Goal: Task Accomplishment & Management: Use online tool/utility

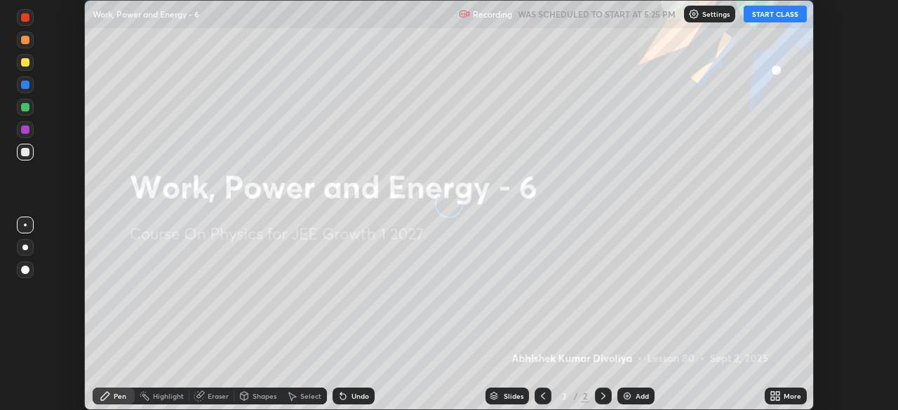
scroll to position [410, 897]
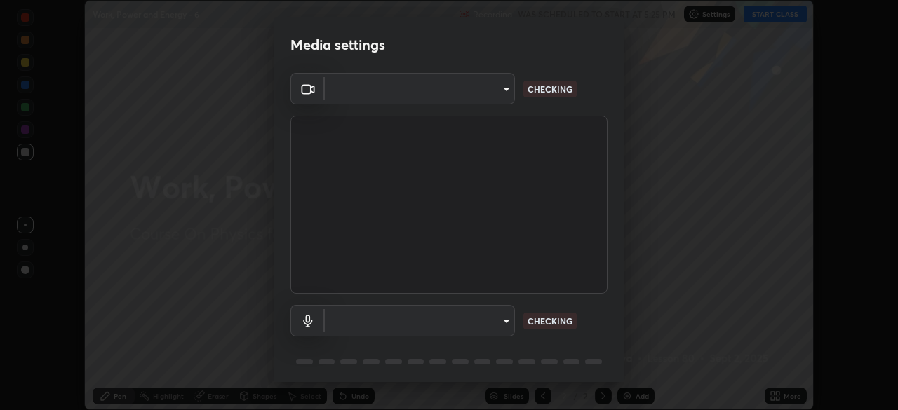
click at [504, 324] on body "Erase all Work, Power and Energy - 6 Recording WAS SCHEDULED TO START AT 5:25 P…" at bounding box center [449, 205] width 898 height 410
type input "6c2cbd707de14d6f22ad6aa38dcece7be3c4addb00b53b9d4bb55d2e14cdbb5a"
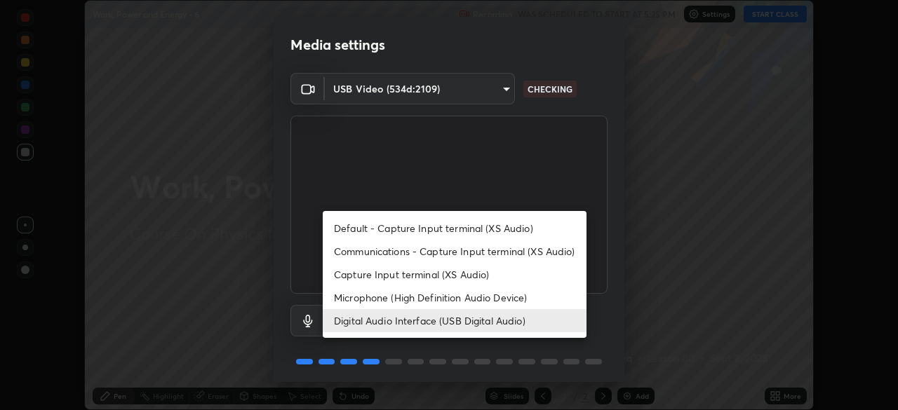
click at [497, 299] on li "Microphone (High Definition Audio Device)" at bounding box center [455, 297] width 264 height 23
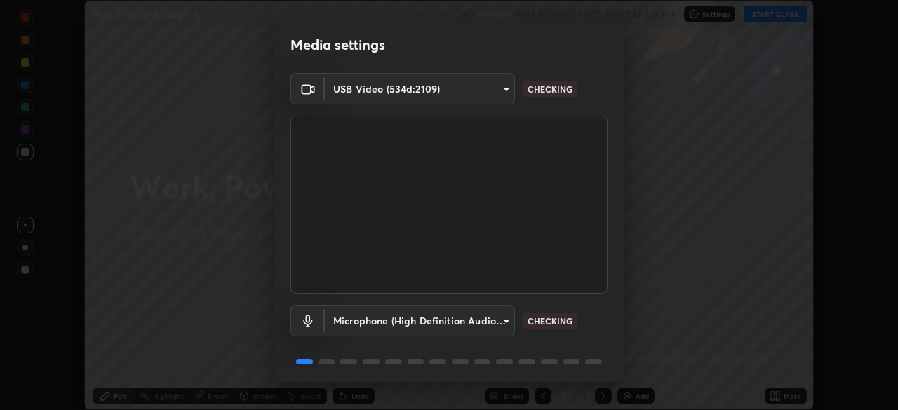
click at [506, 318] on body "Erase all Work, Power and Energy - 6 Recording WAS SCHEDULED TO START AT 5:25 P…" at bounding box center [449, 205] width 898 height 410
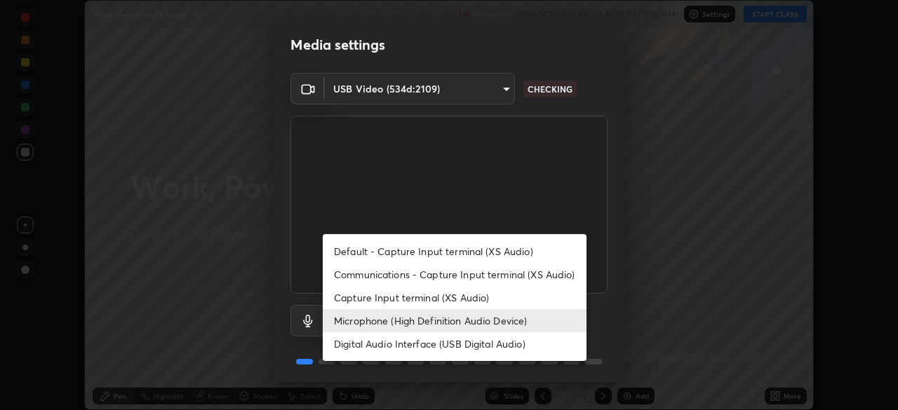
click at [482, 342] on li "Digital Audio Interface (USB Digital Audio)" at bounding box center [455, 343] width 264 height 23
type input "c108463416e0f654911d3f2d5d8dc70540b561df972e8d28c90434f423b2e045"
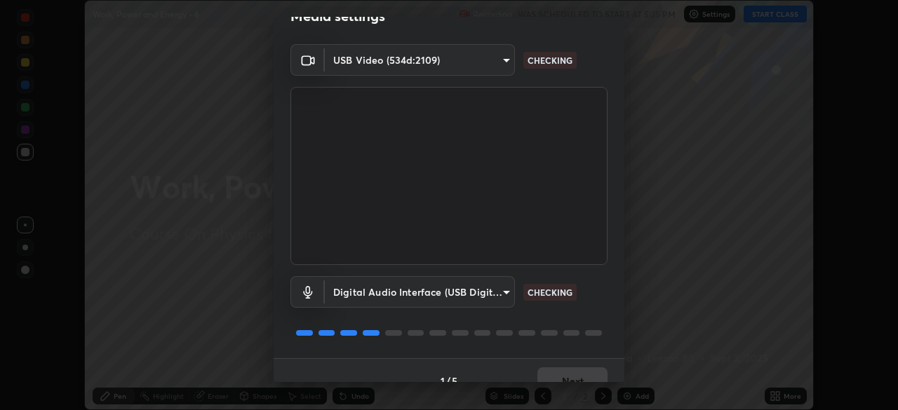
scroll to position [50, 0]
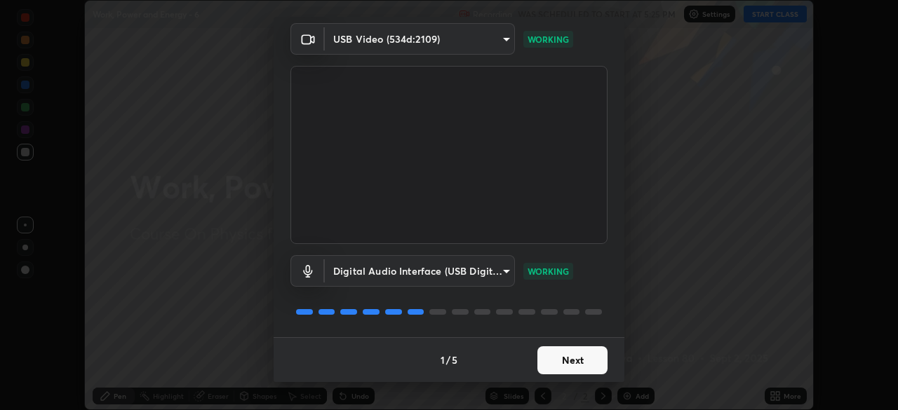
click at [567, 358] on button "Next" at bounding box center [572, 360] width 70 height 28
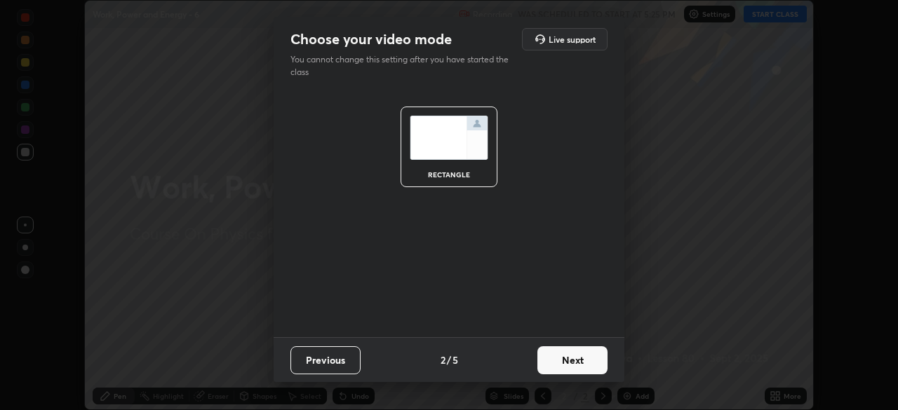
scroll to position [0, 0]
click at [575, 362] on button "Next" at bounding box center [572, 360] width 70 height 28
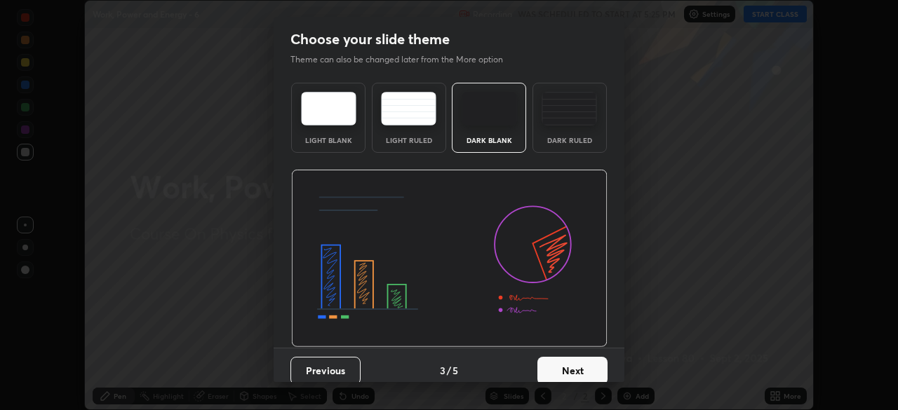
click at [585, 362] on button "Next" at bounding box center [572, 371] width 70 height 28
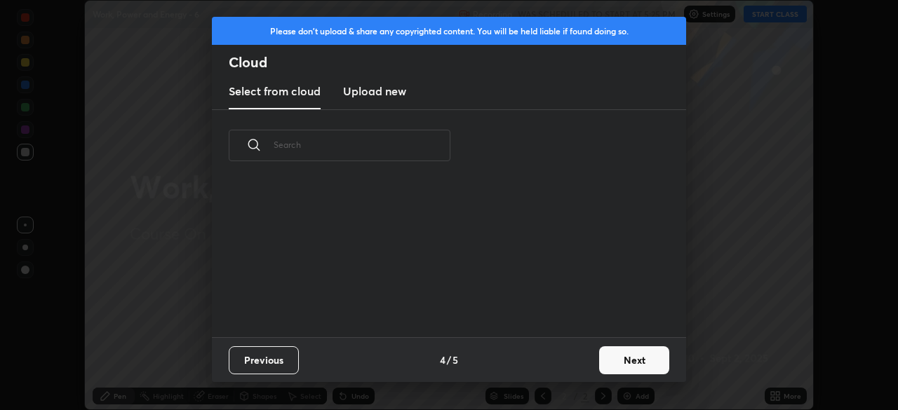
click at [607, 360] on button "Next" at bounding box center [634, 360] width 70 height 28
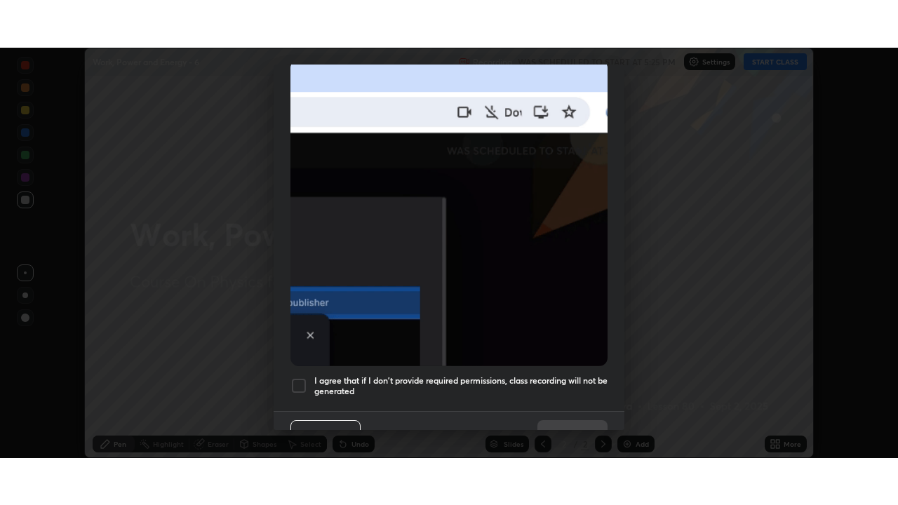
scroll to position [324, 0]
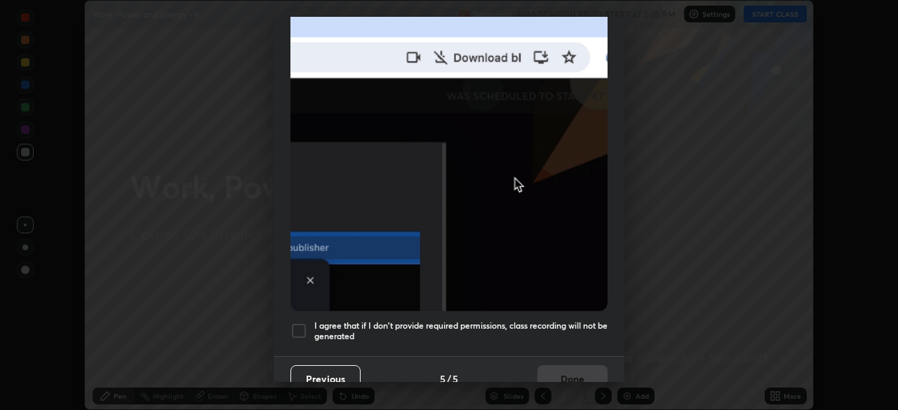
click at [302, 323] on div at bounding box center [298, 331] width 17 height 17
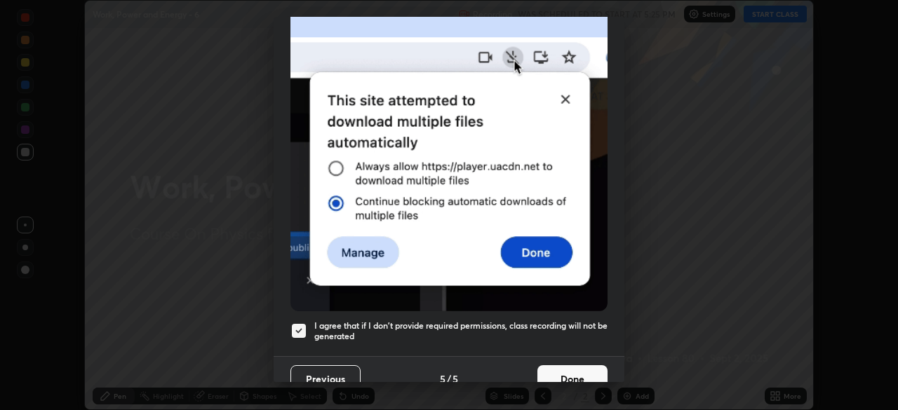
click at [587, 367] on button "Done" at bounding box center [572, 379] width 70 height 28
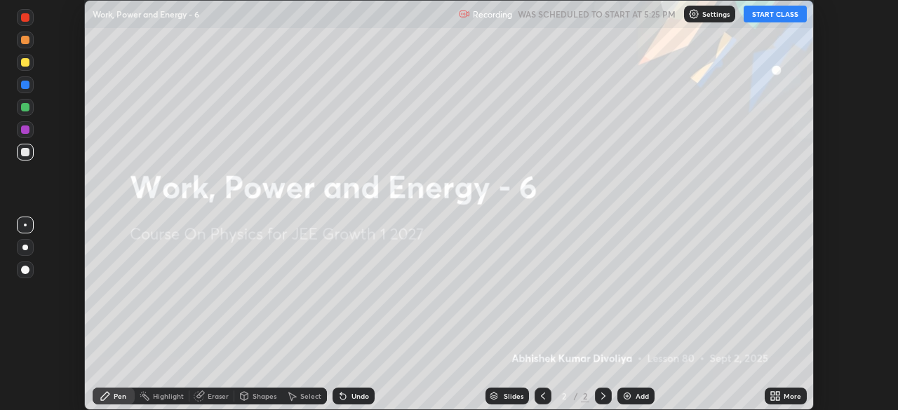
click at [774, 395] on icon at bounding box center [774, 396] width 11 height 11
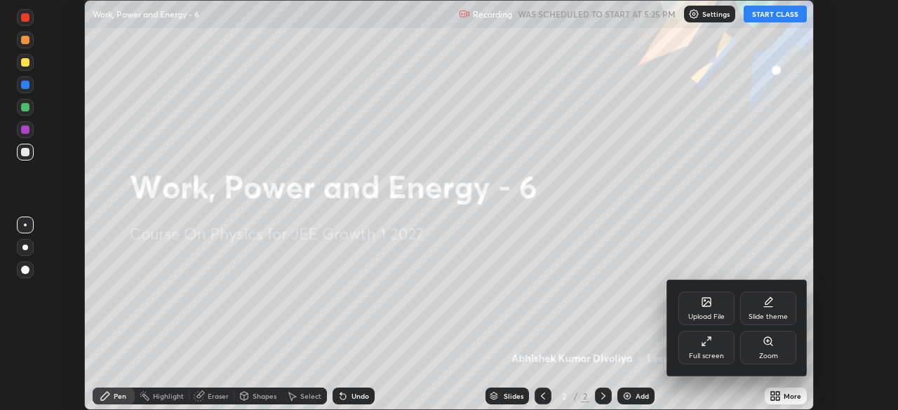
click at [710, 351] on div "Full screen" at bounding box center [706, 348] width 56 height 34
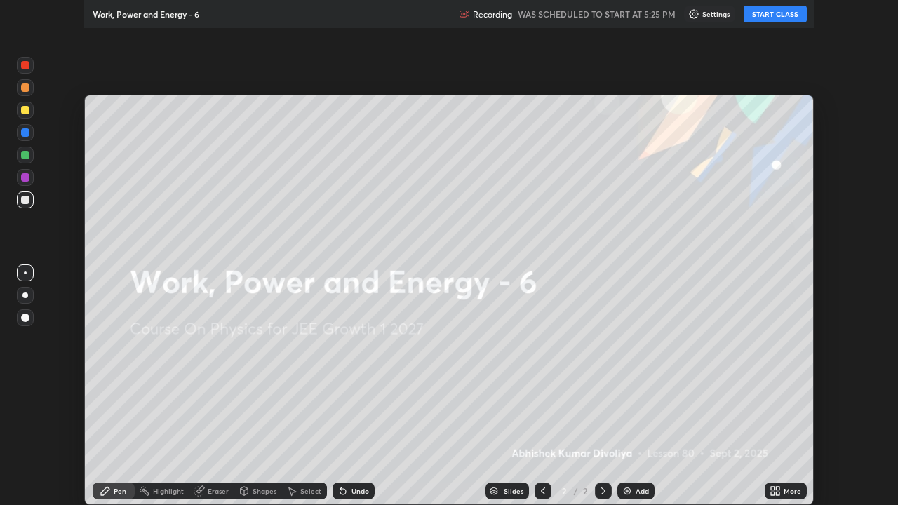
scroll to position [505, 898]
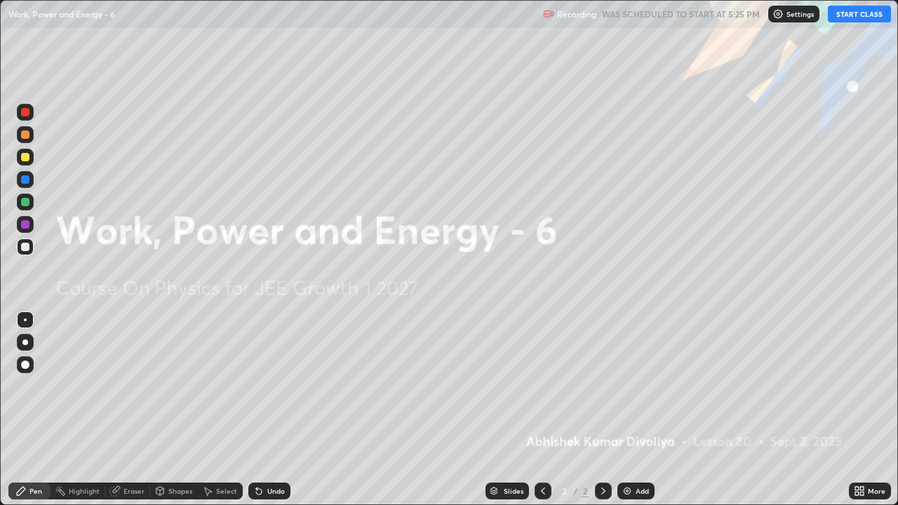
click at [861, 15] on button "START CLASS" at bounding box center [859, 14] width 63 height 17
click at [29, 368] on div at bounding box center [25, 364] width 17 height 17
click at [24, 163] on div at bounding box center [25, 157] width 17 height 17
click at [632, 410] on div "Add" at bounding box center [635, 491] width 37 height 17
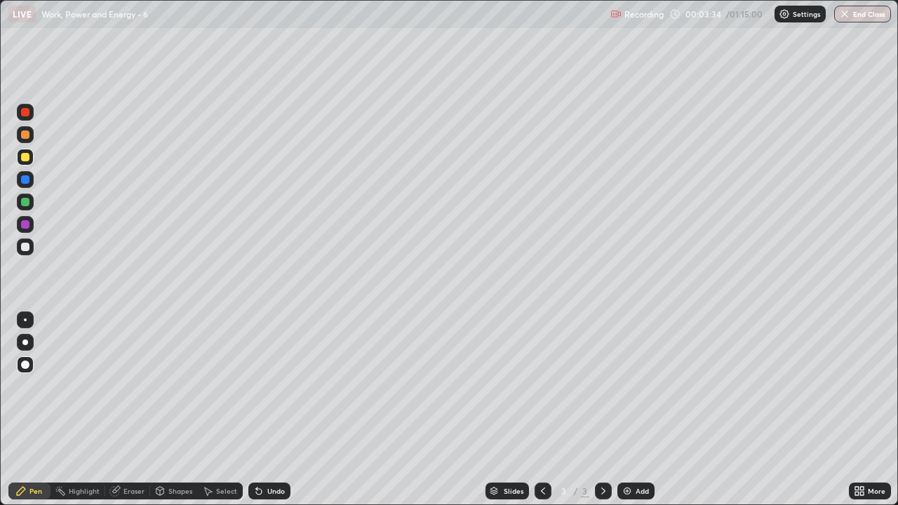
click at [25, 250] on div at bounding box center [25, 247] width 8 height 8
click at [278, 410] on div "Undo" at bounding box center [276, 490] width 18 height 7
click at [168, 410] on div "Shapes" at bounding box center [180, 490] width 24 height 7
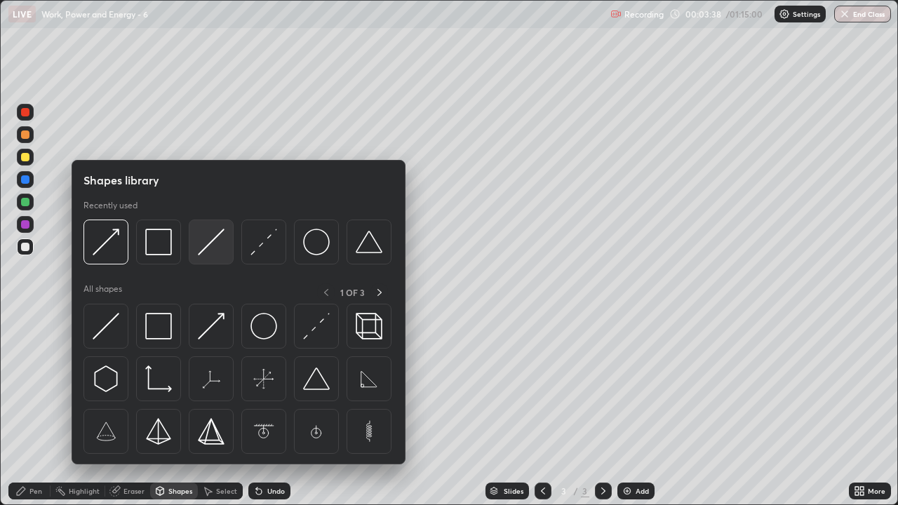
click at [212, 243] on img at bounding box center [211, 242] width 27 height 27
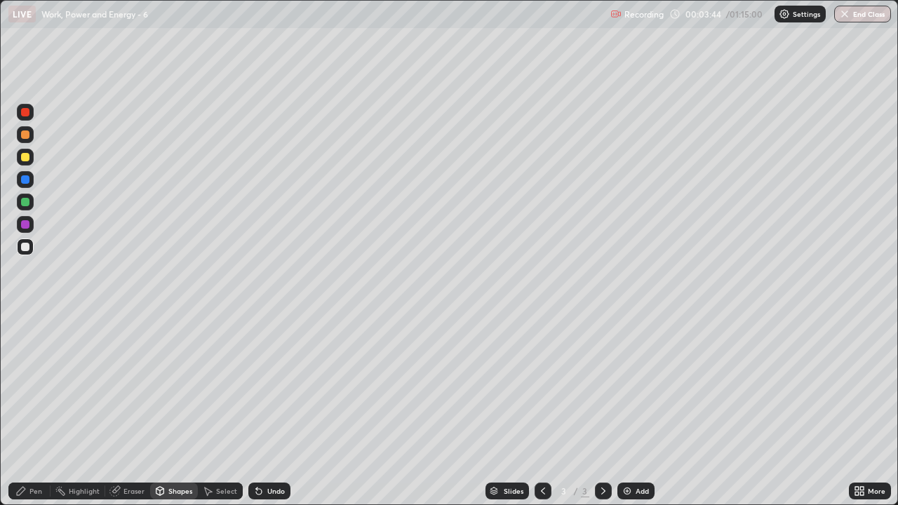
click at [36, 410] on div "Pen" at bounding box center [35, 490] width 13 height 7
click at [25, 203] on div at bounding box center [25, 202] width 8 height 8
click at [31, 249] on div at bounding box center [25, 246] width 17 height 17
click at [23, 162] on div at bounding box center [25, 157] width 17 height 17
click at [27, 227] on div at bounding box center [25, 224] width 8 height 8
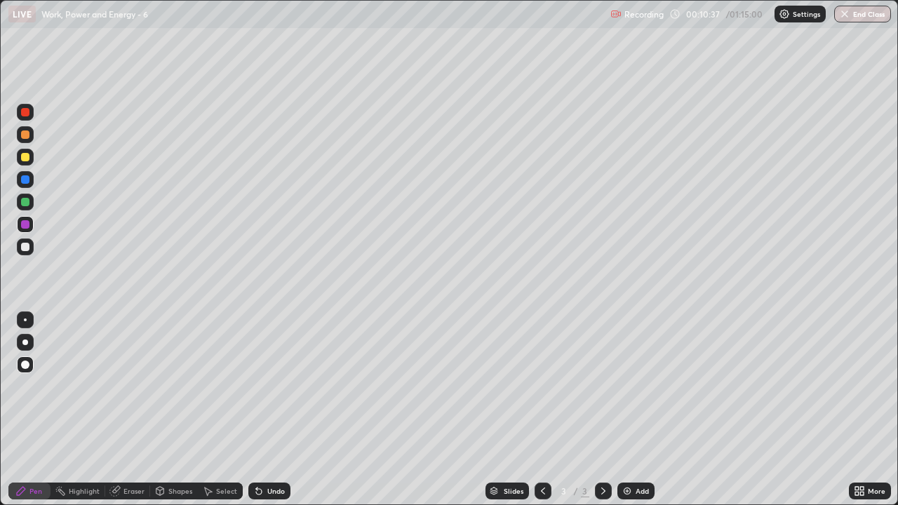
click at [28, 246] on div at bounding box center [25, 247] width 8 height 8
click at [26, 137] on div at bounding box center [25, 134] width 8 height 8
click at [25, 250] on div at bounding box center [25, 247] width 8 height 8
click at [624, 410] on img at bounding box center [626, 490] width 11 height 11
click at [28, 159] on div at bounding box center [25, 157] width 8 height 8
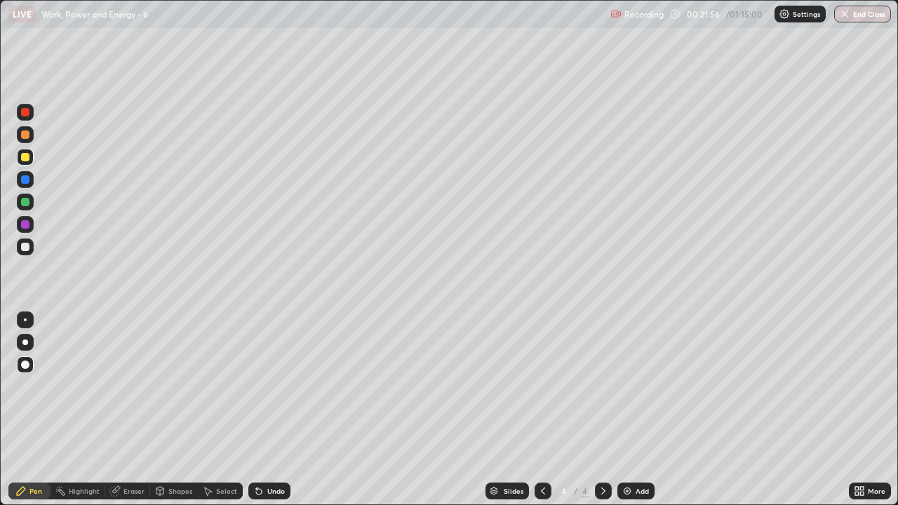
click at [29, 247] on div at bounding box center [25, 247] width 8 height 8
click at [28, 204] on div at bounding box center [25, 202] width 8 height 8
click at [25, 137] on div at bounding box center [25, 134] width 8 height 8
click at [627, 410] on img at bounding box center [626, 490] width 11 height 11
click at [177, 410] on div "Shapes" at bounding box center [180, 490] width 24 height 7
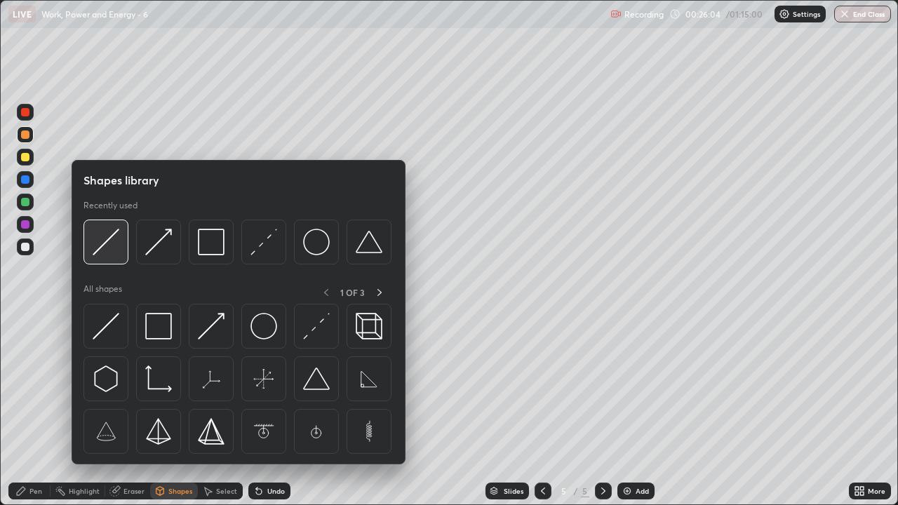
click at [116, 249] on img at bounding box center [106, 242] width 27 height 27
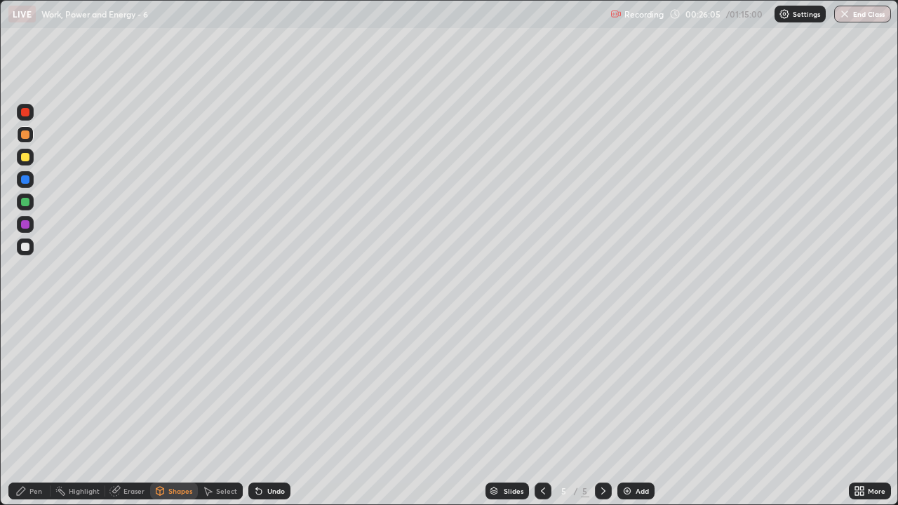
click at [26, 248] on div at bounding box center [25, 247] width 8 height 8
click at [38, 410] on div "Pen" at bounding box center [35, 490] width 13 height 7
click at [27, 201] on div at bounding box center [25, 202] width 8 height 8
click at [25, 248] on div at bounding box center [25, 247] width 8 height 8
click at [25, 223] on div at bounding box center [25, 224] width 8 height 8
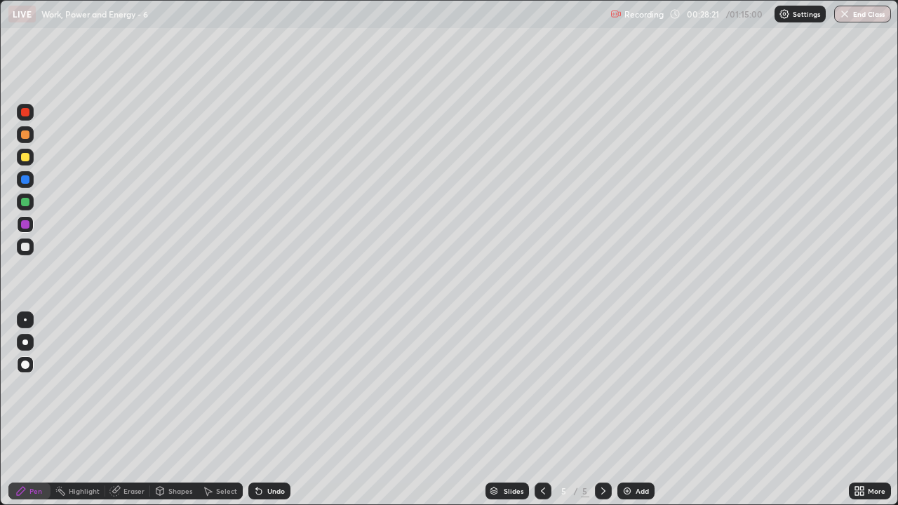
click at [25, 180] on div at bounding box center [25, 179] width 8 height 8
click at [168, 410] on div "Shapes" at bounding box center [174, 491] width 48 height 17
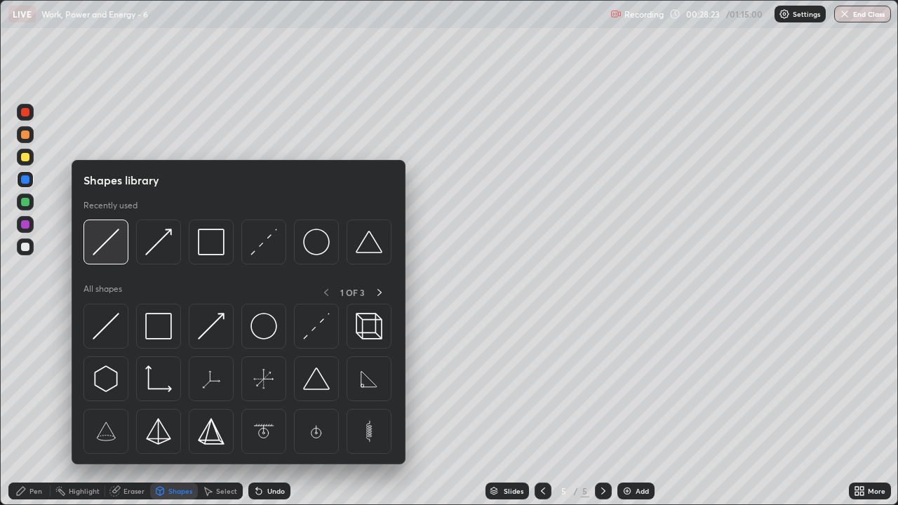
click at [103, 237] on img at bounding box center [106, 242] width 27 height 27
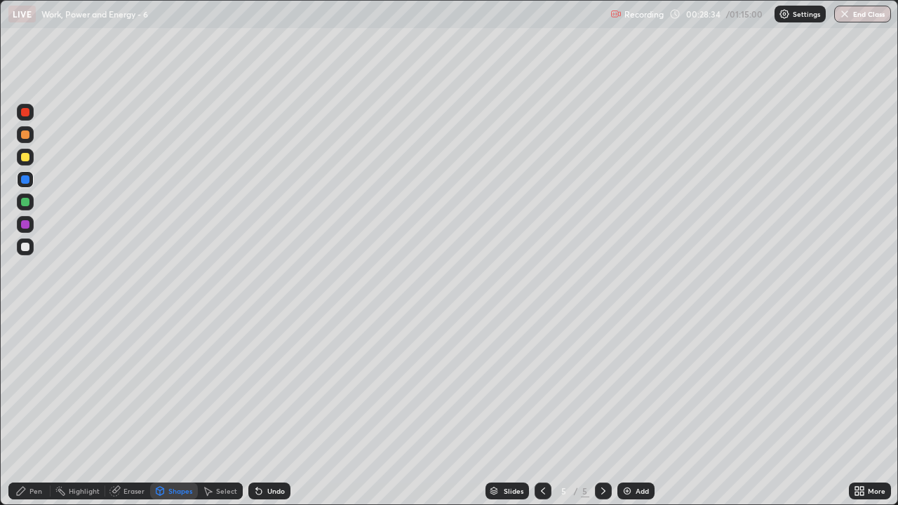
click at [44, 410] on div "Pen" at bounding box center [29, 491] width 42 height 17
click at [177, 410] on div "Shapes" at bounding box center [180, 490] width 24 height 7
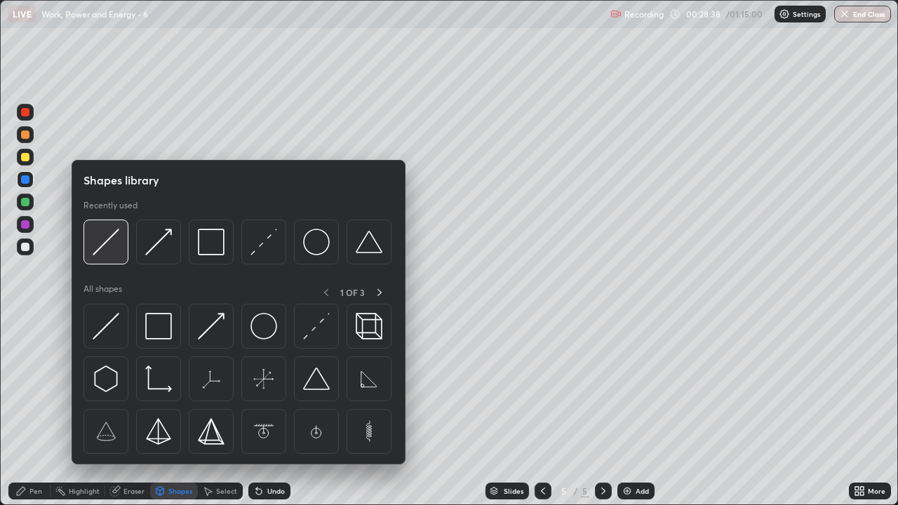
click at [109, 256] on div at bounding box center [105, 242] width 45 height 45
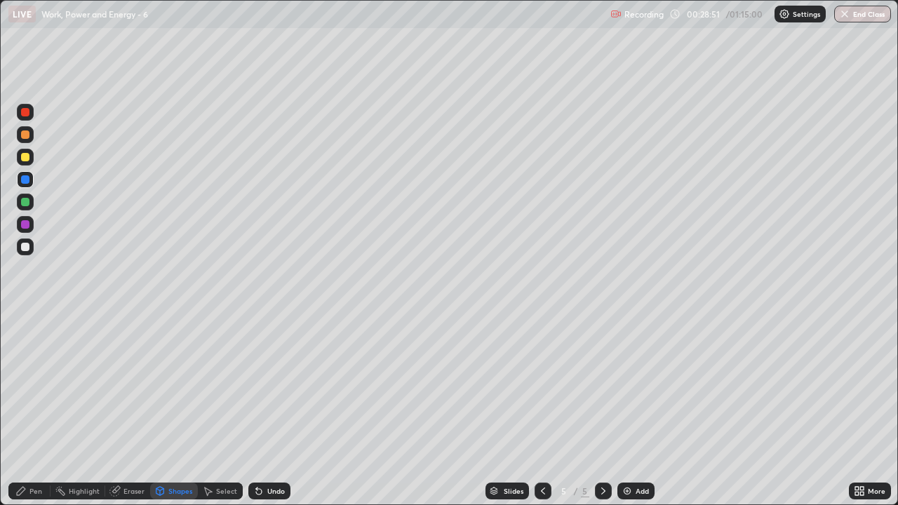
click at [24, 137] on div at bounding box center [25, 134] width 8 height 8
click at [41, 410] on div "Pen" at bounding box center [35, 490] width 13 height 7
click at [27, 250] on div at bounding box center [25, 247] width 8 height 8
click at [27, 205] on div at bounding box center [25, 202] width 8 height 8
click at [267, 410] on div "Undo" at bounding box center [276, 490] width 18 height 7
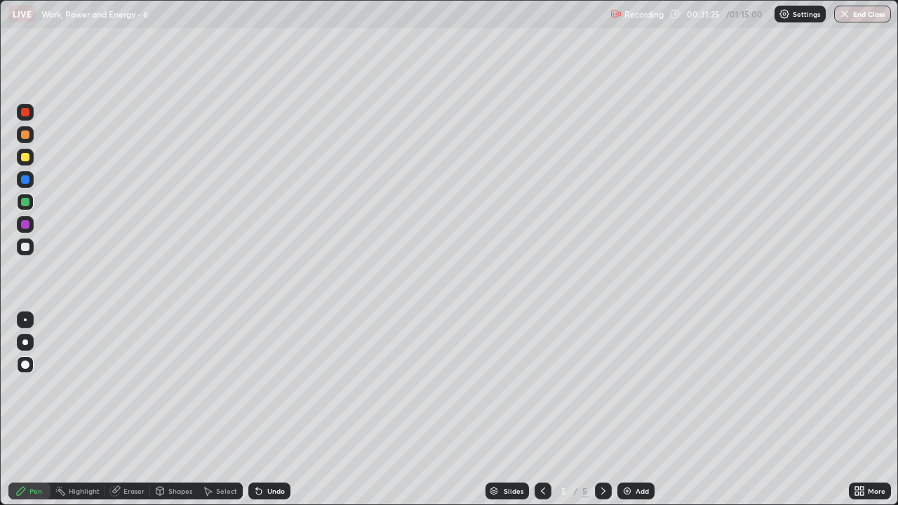
click at [265, 410] on div "Undo" at bounding box center [269, 491] width 42 height 17
click at [28, 160] on div at bounding box center [25, 157] width 8 height 8
click at [29, 245] on div at bounding box center [25, 247] width 8 height 8
click at [632, 410] on div "Add" at bounding box center [635, 491] width 37 height 17
click at [28, 159] on div at bounding box center [25, 157] width 8 height 8
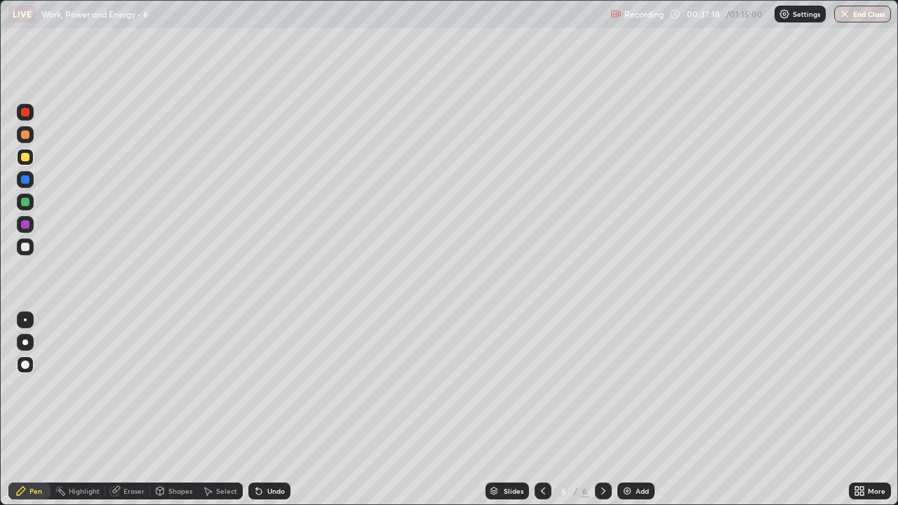
click at [27, 246] on div at bounding box center [25, 247] width 8 height 8
click at [23, 162] on div at bounding box center [25, 157] width 17 height 17
click at [25, 203] on div at bounding box center [25, 202] width 8 height 8
click at [26, 140] on div at bounding box center [25, 134] width 17 height 17
click at [23, 245] on div at bounding box center [25, 247] width 8 height 8
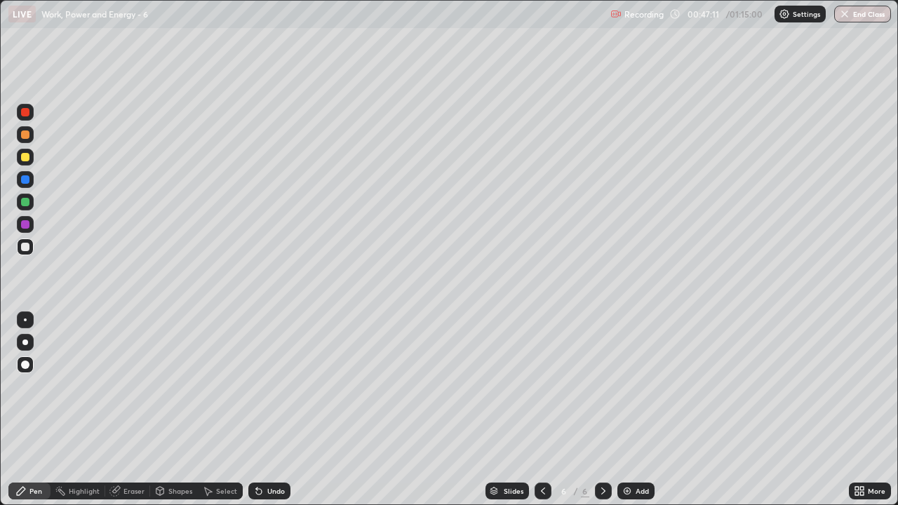
click at [26, 250] on div at bounding box center [25, 247] width 8 height 8
click at [267, 410] on div "Undo" at bounding box center [276, 490] width 18 height 7
click at [27, 227] on div at bounding box center [25, 224] width 8 height 8
click at [635, 410] on div "Add" at bounding box center [641, 490] width 13 height 7
click at [27, 159] on div at bounding box center [25, 157] width 8 height 8
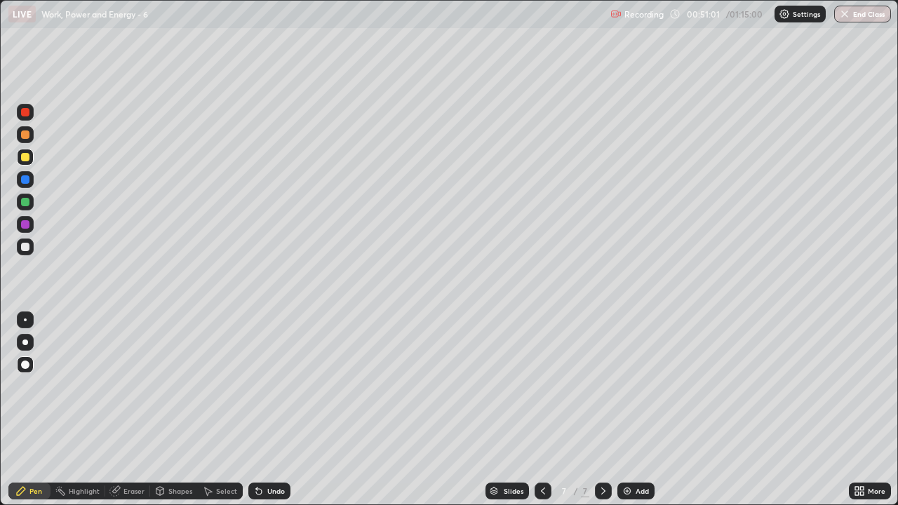
click at [277, 410] on div "Undo" at bounding box center [276, 490] width 18 height 7
click at [24, 206] on div at bounding box center [25, 202] width 8 height 8
click at [143, 410] on div "Eraser" at bounding box center [133, 490] width 21 height 7
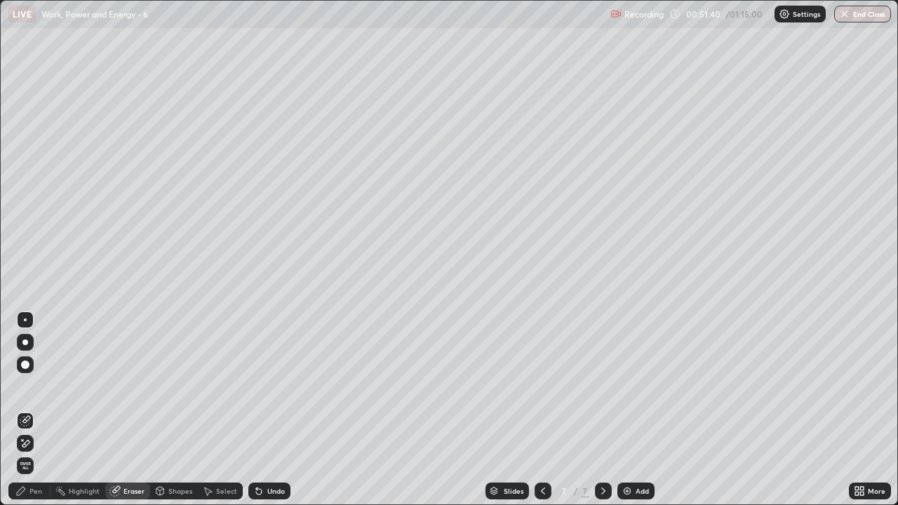
click at [45, 410] on div "Pen" at bounding box center [29, 491] width 42 height 17
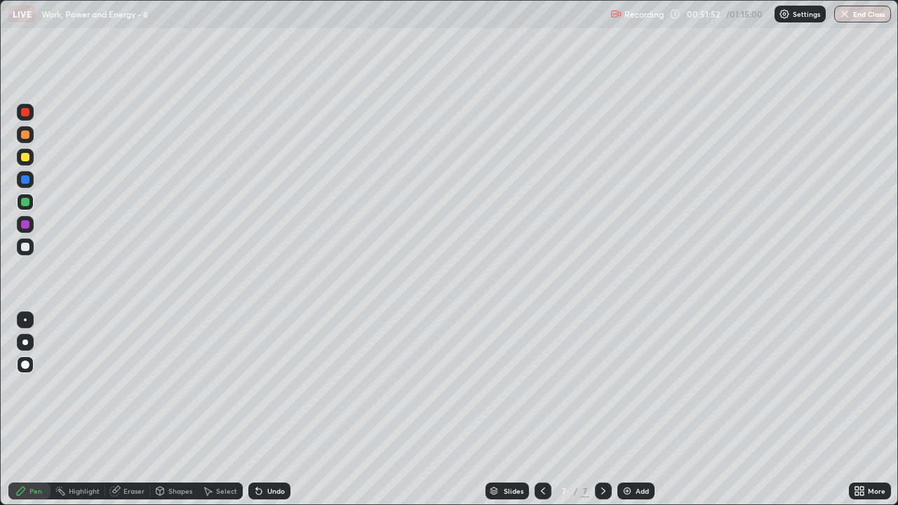
click at [24, 248] on div at bounding box center [25, 247] width 8 height 8
click at [25, 159] on div at bounding box center [25, 157] width 8 height 8
click at [26, 136] on div at bounding box center [25, 134] width 8 height 8
click at [27, 253] on div at bounding box center [25, 246] width 17 height 17
click at [25, 224] on div at bounding box center [25, 224] width 8 height 8
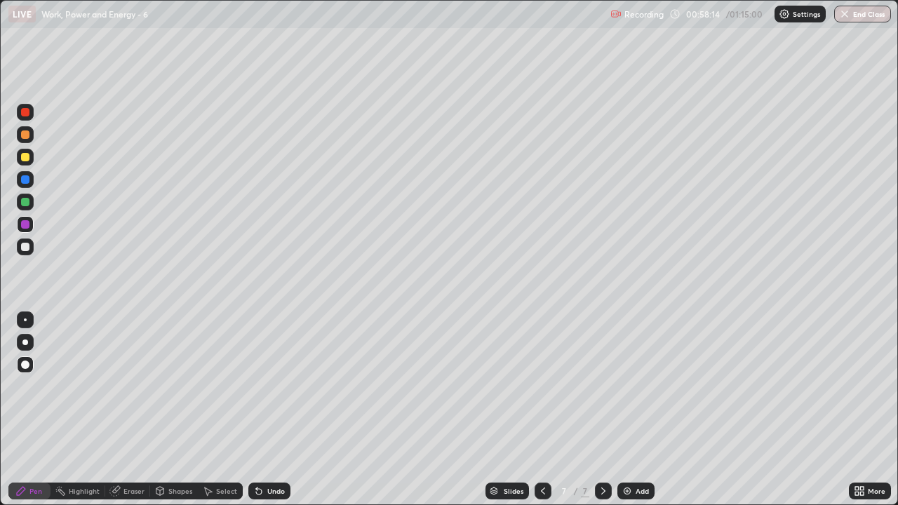
click at [25, 203] on div at bounding box center [25, 202] width 8 height 8
click at [27, 244] on div at bounding box center [25, 247] width 8 height 8
click at [629, 410] on img at bounding box center [626, 490] width 11 height 11
click at [29, 160] on div at bounding box center [25, 157] width 8 height 8
click at [23, 250] on div at bounding box center [25, 247] width 8 height 8
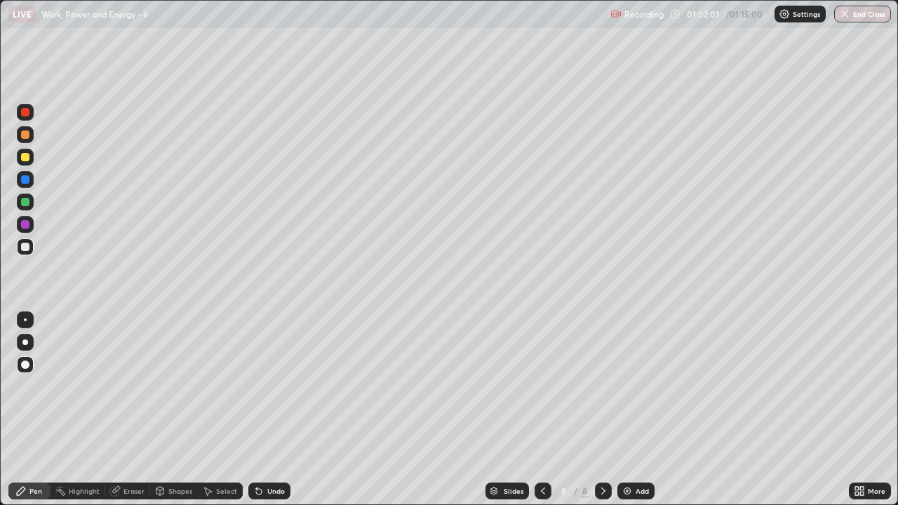
click at [24, 135] on div at bounding box center [25, 134] width 8 height 8
click at [27, 248] on div at bounding box center [25, 247] width 8 height 8
click at [27, 137] on div at bounding box center [25, 134] width 8 height 8
click at [28, 203] on div at bounding box center [25, 202] width 8 height 8
click at [180, 410] on div "Shapes" at bounding box center [180, 490] width 24 height 7
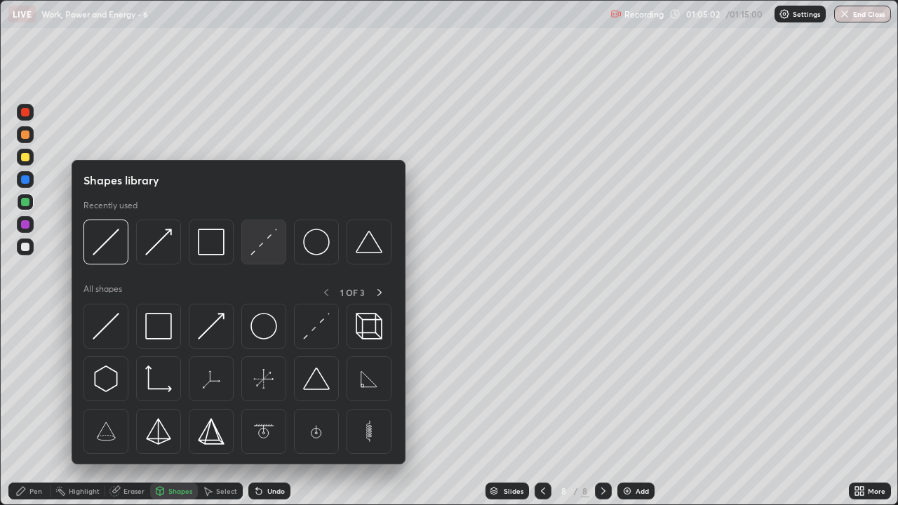
click at [272, 247] on img at bounding box center [263, 242] width 27 height 27
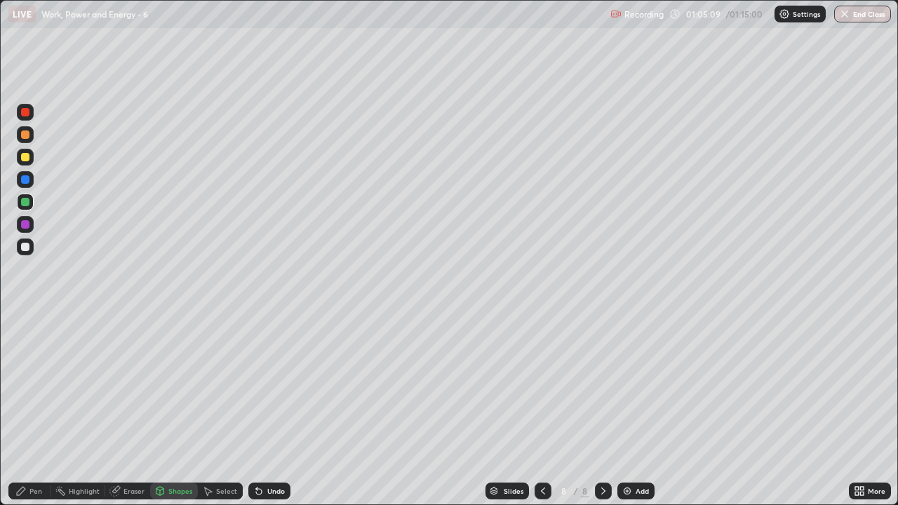
click at [32, 410] on div "Pen" at bounding box center [35, 490] width 13 height 7
click at [27, 158] on div at bounding box center [25, 157] width 8 height 8
click at [25, 250] on div at bounding box center [25, 247] width 8 height 8
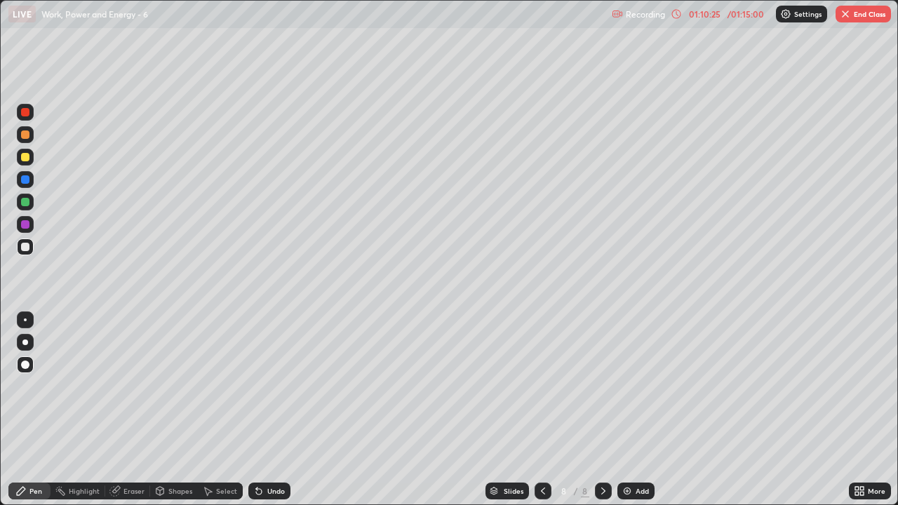
click at [865, 13] on button "End Class" at bounding box center [862, 14] width 55 height 17
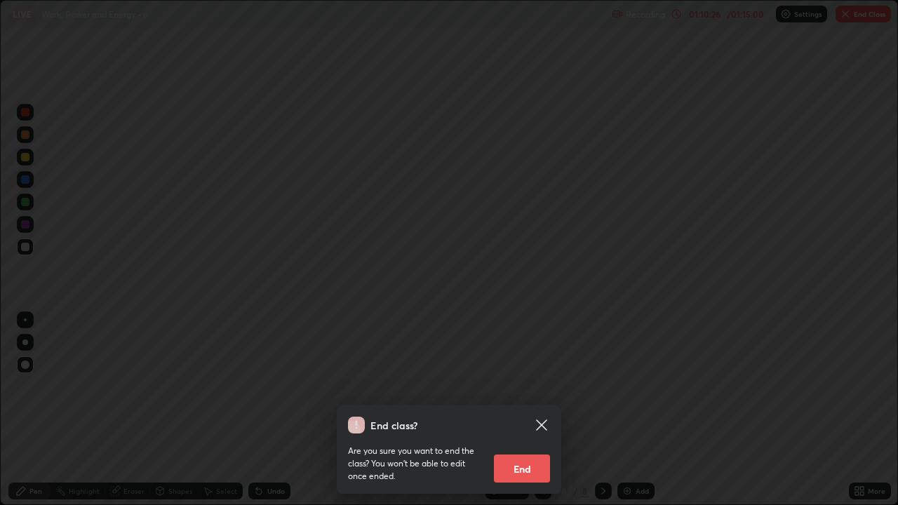
click at [534, 410] on button "End" at bounding box center [522, 469] width 56 height 28
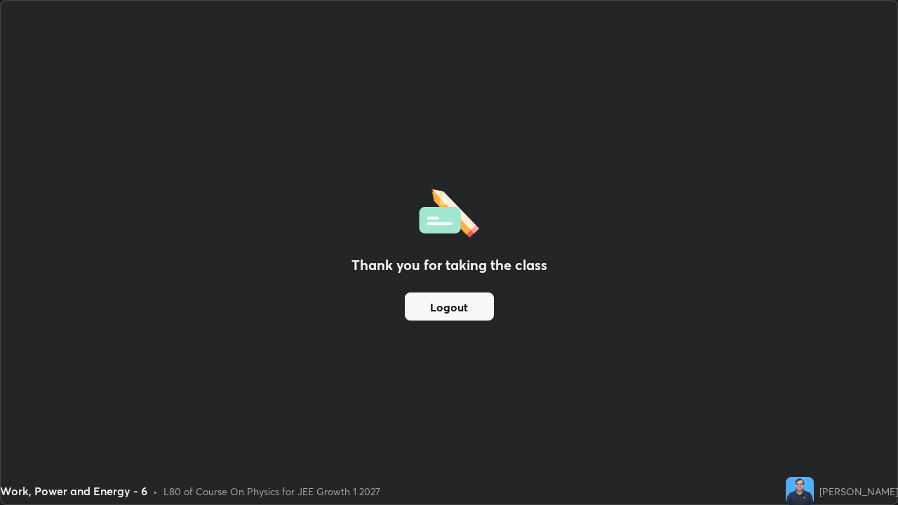
click at [456, 314] on button "Logout" at bounding box center [449, 306] width 89 height 28
